Goal: Task Accomplishment & Management: Manage account settings

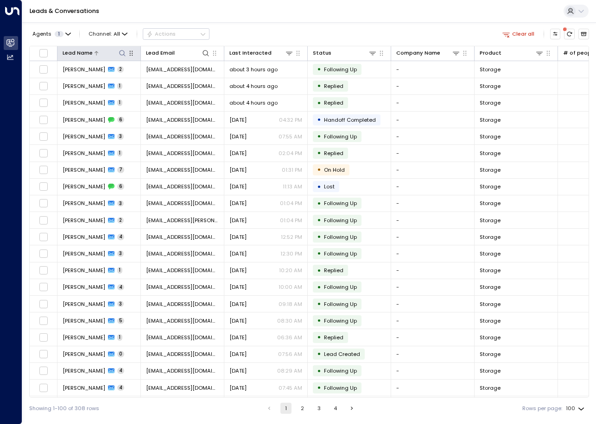
click at [121, 56] on icon at bounding box center [122, 53] width 7 height 7
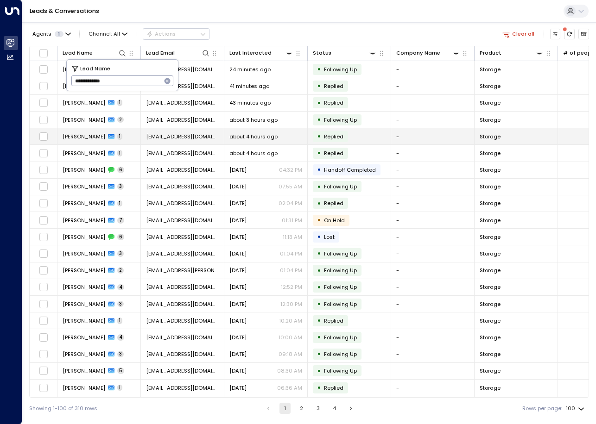
type input "**********"
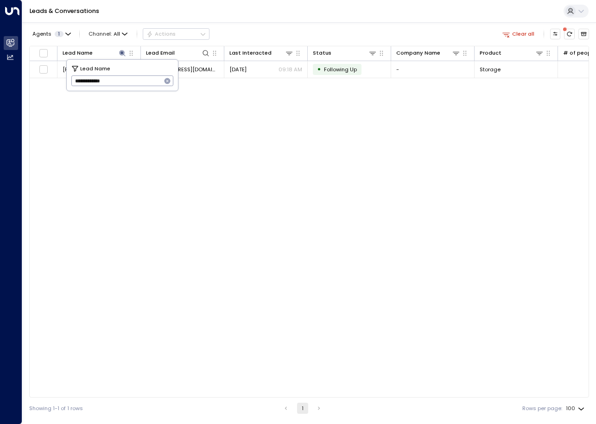
click at [323, 121] on div "Lead Name Lead Email Last Interacted Status Company Name Product # of people AI…" at bounding box center [309, 222] width 560 height 352
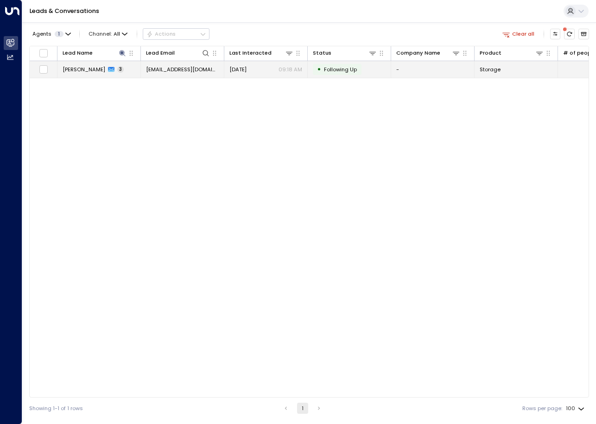
click at [268, 69] on div "[DATE] 09:18 AM" at bounding box center [265, 69] width 73 height 7
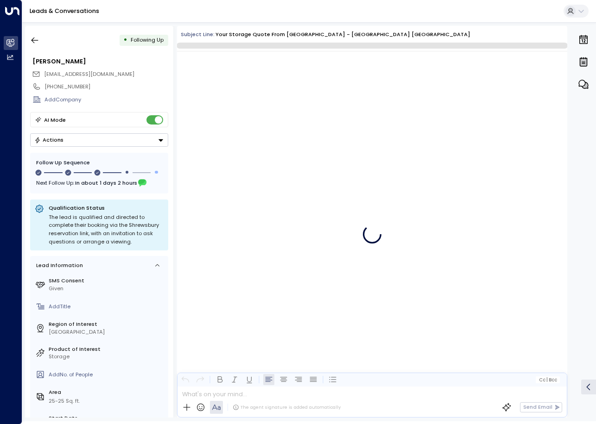
scroll to position [811, 0]
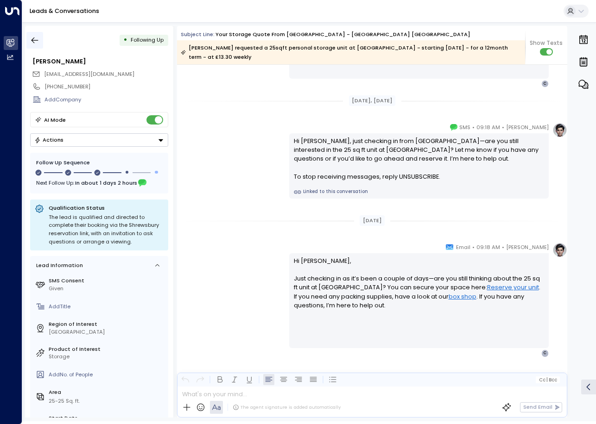
click at [33, 42] on icon "button" at bounding box center [35, 41] width 7 height 6
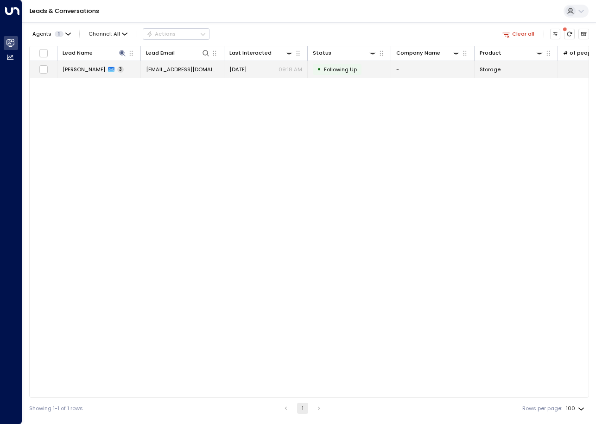
click at [70, 69] on span "[PERSON_NAME]" at bounding box center [84, 69] width 43 height 7
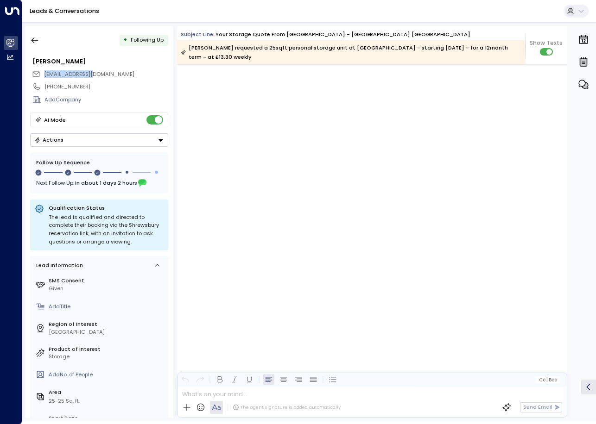
click at [70, 69] on div "[EMAIL_ADDRESS][DOMAIN_NAME]" at bounding box center [100, 74] width 136 height 12
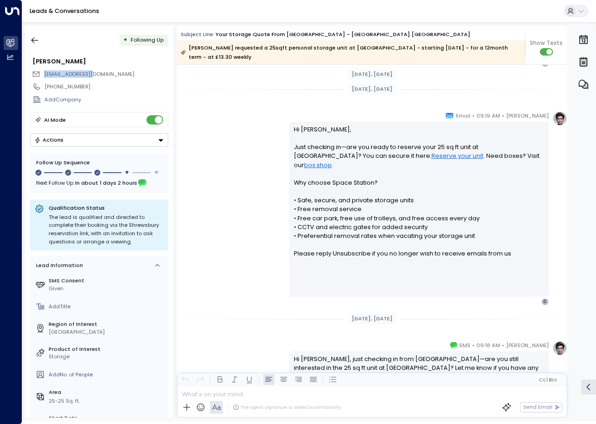
scroll to position [824, 0]
